Goal: Information Seeking & Learning: Find specific fact

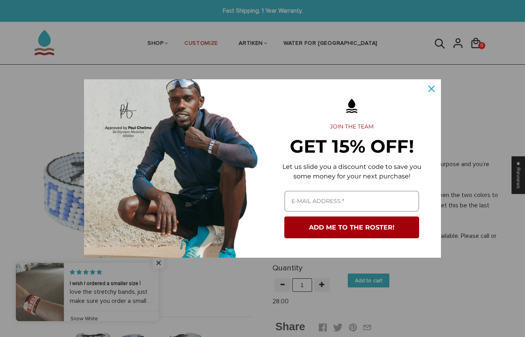
click at [429, 90] on icon "close icon" at bounding box center [431, 89] width 6 height 6
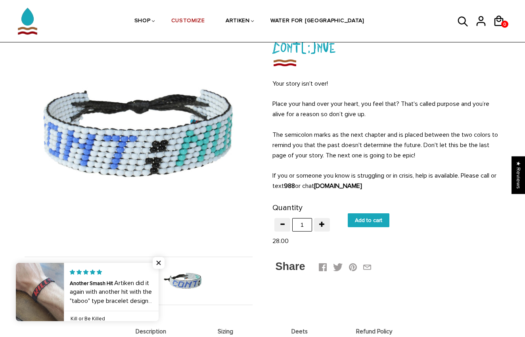
scroll to position [61, 0]
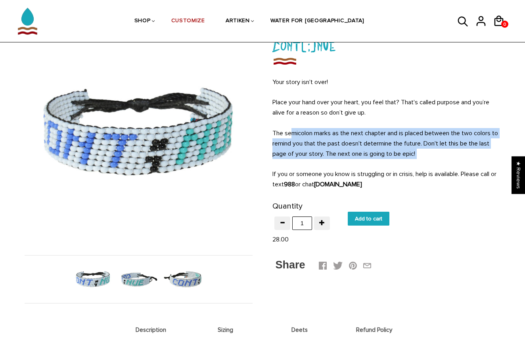
drag, startPoint x: 290, startPoint y: 128, endPoint x: 306, endPoint y: 160, distance: 36.3
click at [306, 160] on div "Your story isn't over! Place your hand over your heart, you feel that? That's c…" at bounding box center [386, 133] width 228 height 113
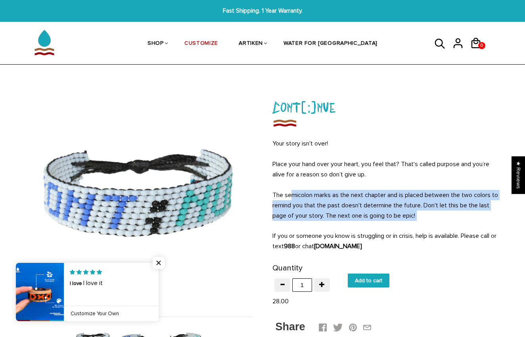
scroll to position [0, 0]
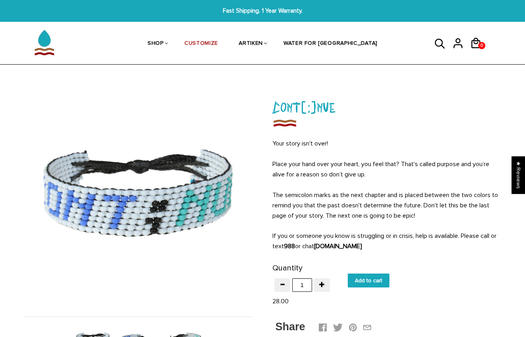
click at [305, 160] on span "Place your hand over your heart, you feel that? That's called purpose and you’r…" at bounding box center [380, 169] width 217 height 18
click at [295, 245] on strong "988" at bounding box center [289, 246] width 11 height 8
click at [295, 246] on strong "988" at bounding box center [289, 246] width 11 height 8
click at [322, 234] on p "If you or someone you know is struggling or in crisis, help is available. Pleas…" at bounding box center [386, 241] width 228 height 21
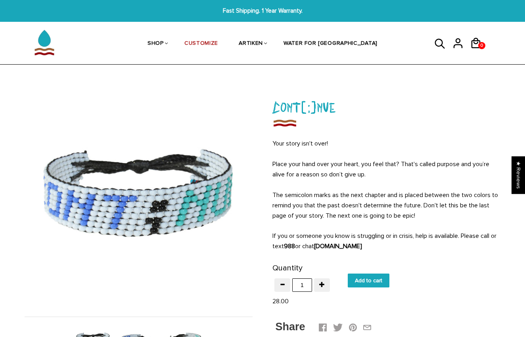
drag, startPoint x: 337, startPoint y: 246, endPoint x: 410, endPoint y: 242, distance: 72.6
click at [410, 242] on p "If you or someone you know is struggling or in crisis, help is available. Pleas…" at bounding box center [386, 241] width 228 height 21
copy p "[DOMAIN_NAME]"
